Goal: Information Seeking & Learning: Learn about a topic

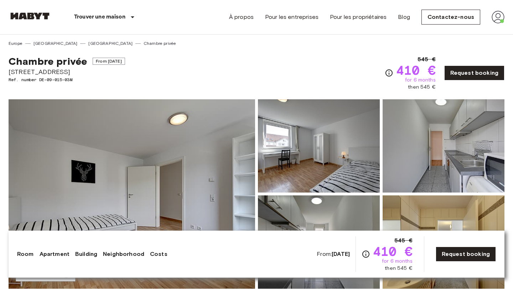
click at [258, 66] on div "Chambre privée From Sep 20 2025 Aachener Straße 8 Ref. number DE-09-015-03M 545…" at bounding box center [257, 69] width 496 height 44
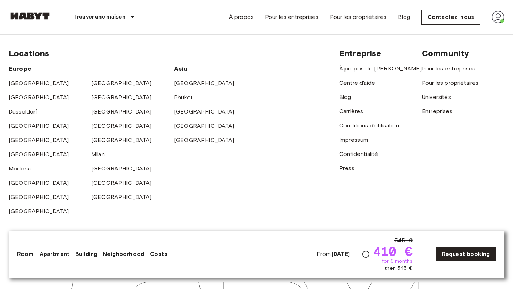
scroll to position [1563, 0]
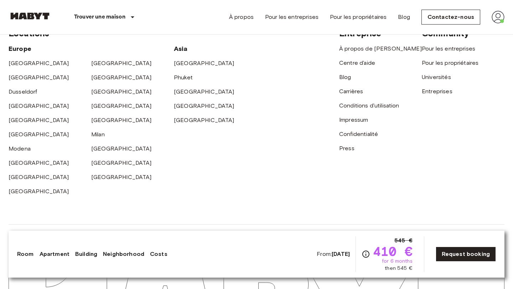
click at [486, 210] on li "EN" at bounding box center [490, 210] width 29 height 13
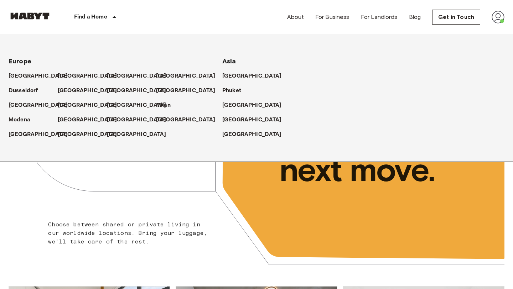
click at [120, 11] on div "Find a Home" at bounding box center [96, 17] width 90 height 34
click at [75, 91] on p "[GEOGRAPHIC_DATA]" at bounding box center [89, 91] width 60 height 9
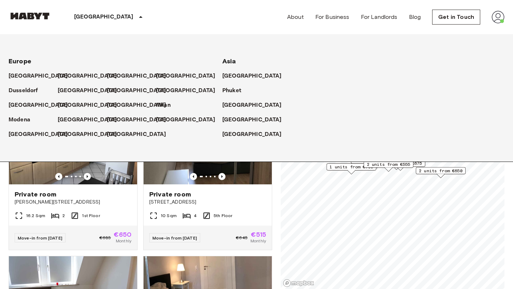
click at [136, 20] on icon at bounding box center [140, 17] width 9 height 9
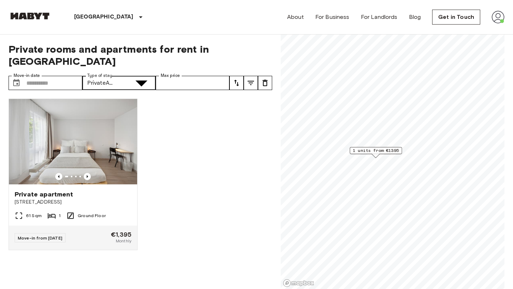
type input "**********"
